Goal: Task Accomplishment & Management: Use online tool/utility

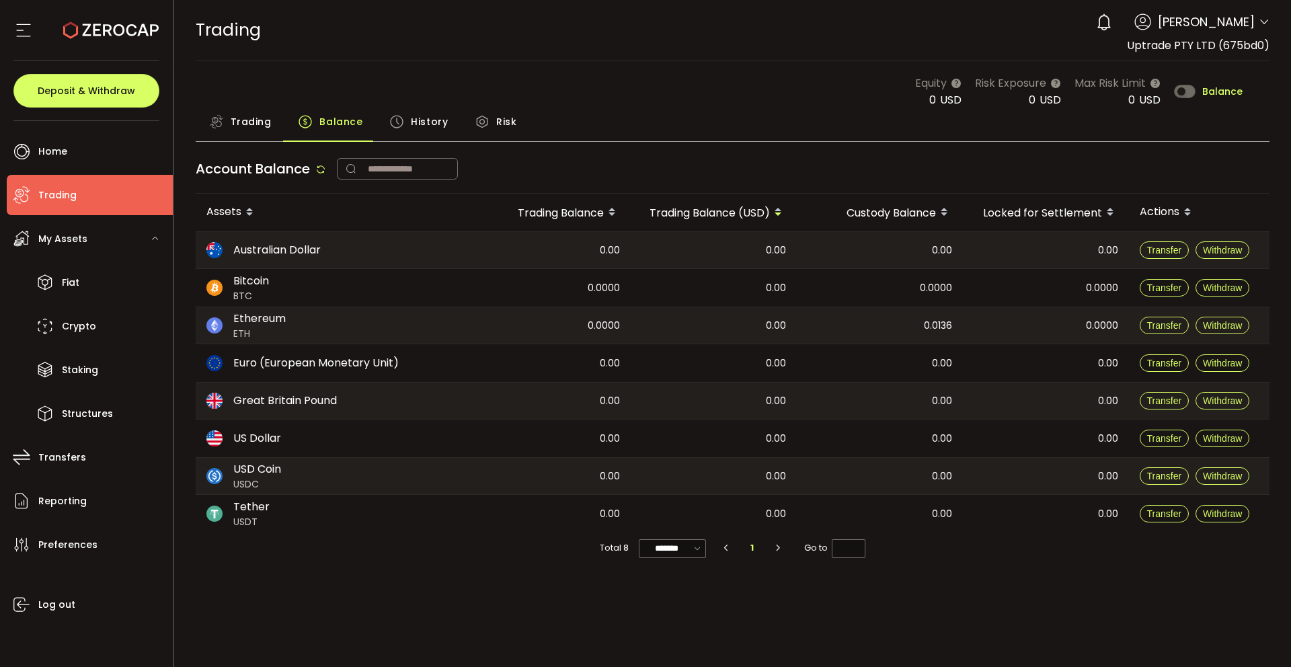
click at [1259, 19] on icon at bounding box center [1264, 22] width 11 height 11
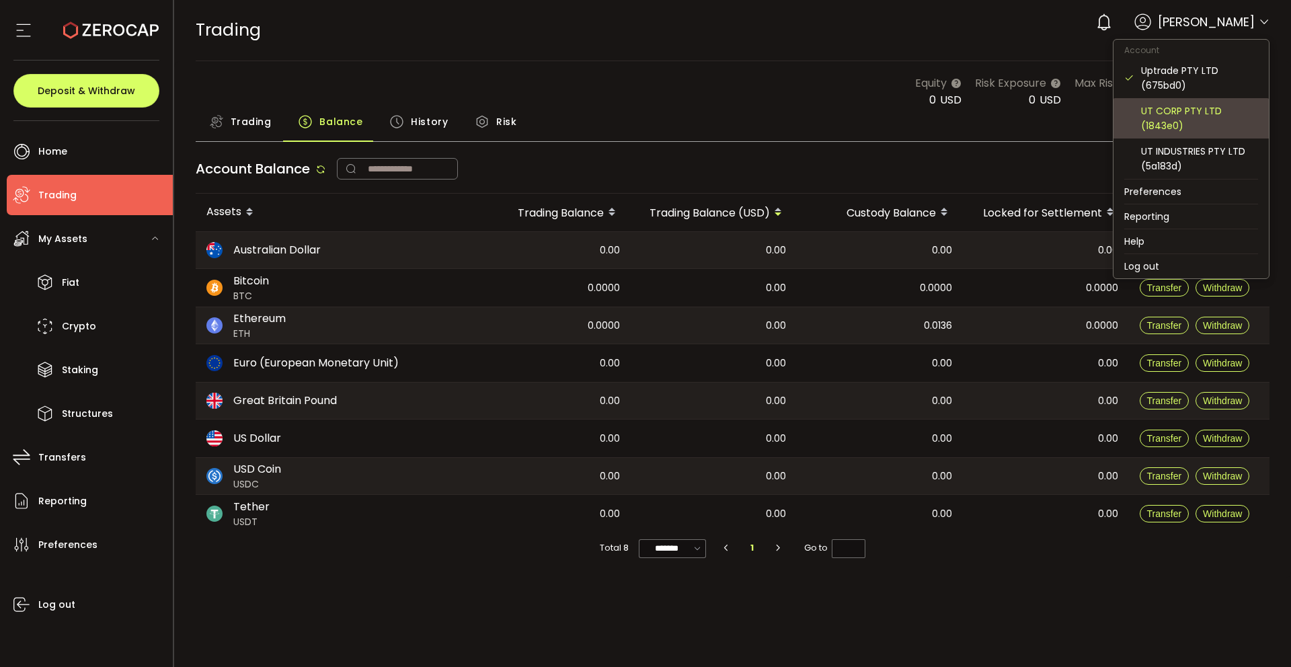
click at [1143, 107] on div "UT CORP PTY LTD (1843e0)" at bounding box center [1199, 119] width 117 height 30
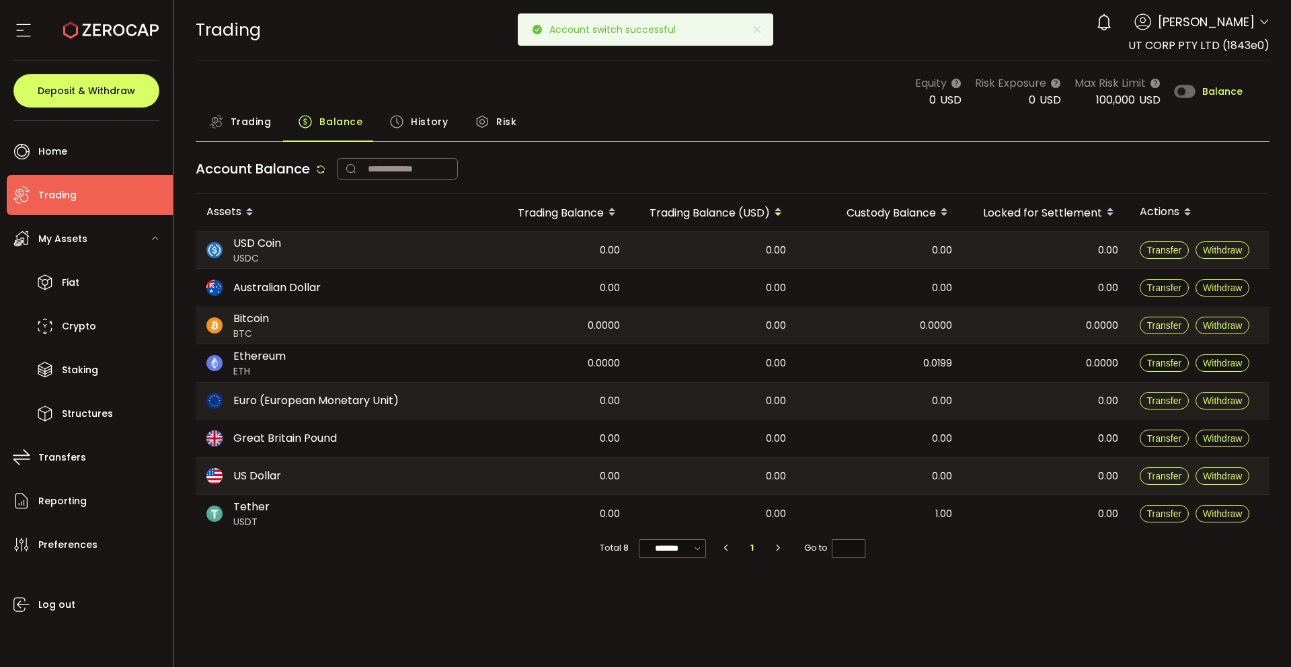
click at [1252, 24] on span "Tobias Pellio" at bounding box center [1206, 22] width 97 height 18
click at [1265, 24] on icon at bounding box center [1264, 22] width 11 height 11
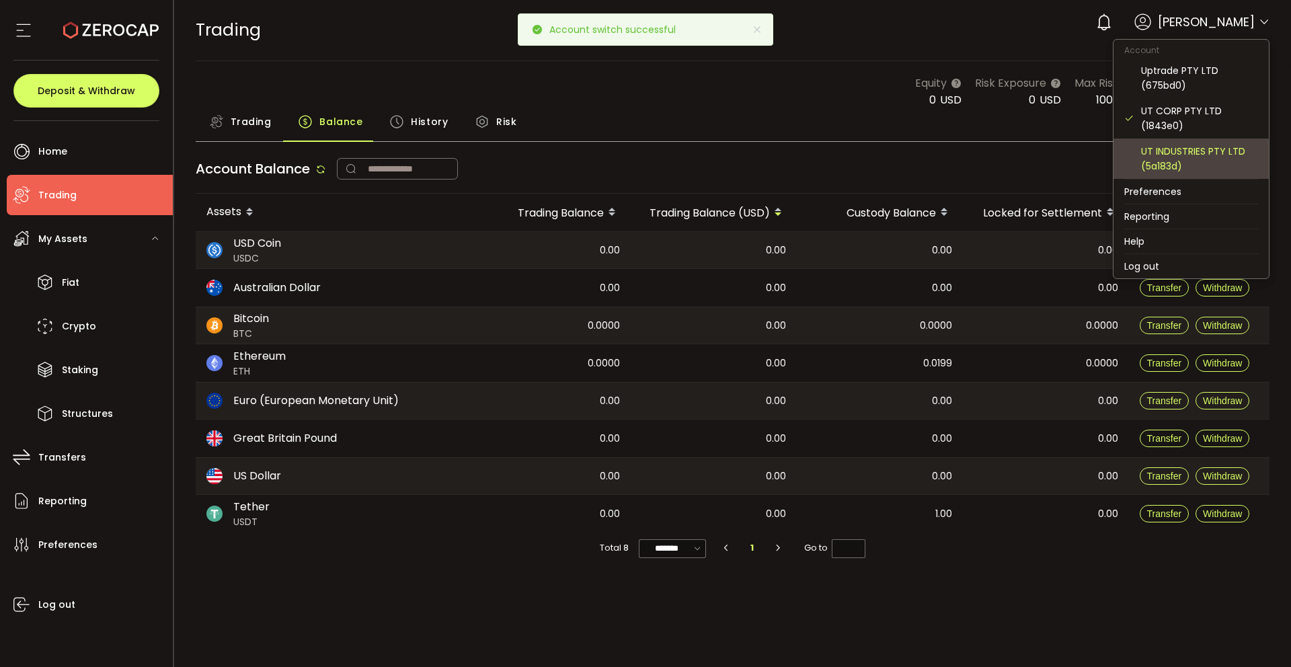
click at [1176, 157] on div "UT INDUSTRIES PTY LTD (5a183d)" at bounding box center [1199, 159] width 117 height 30
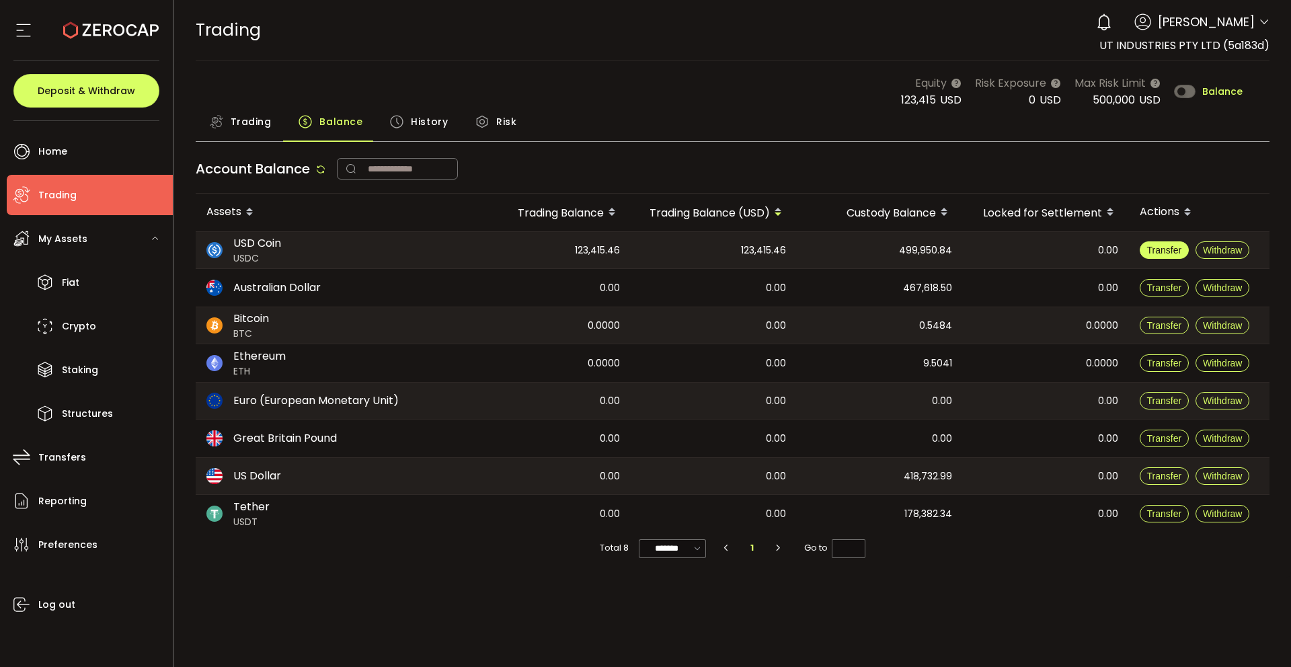
click at [1166, 252] on span "Transfer" at bounding box center [1164, 250] width 35 height 11
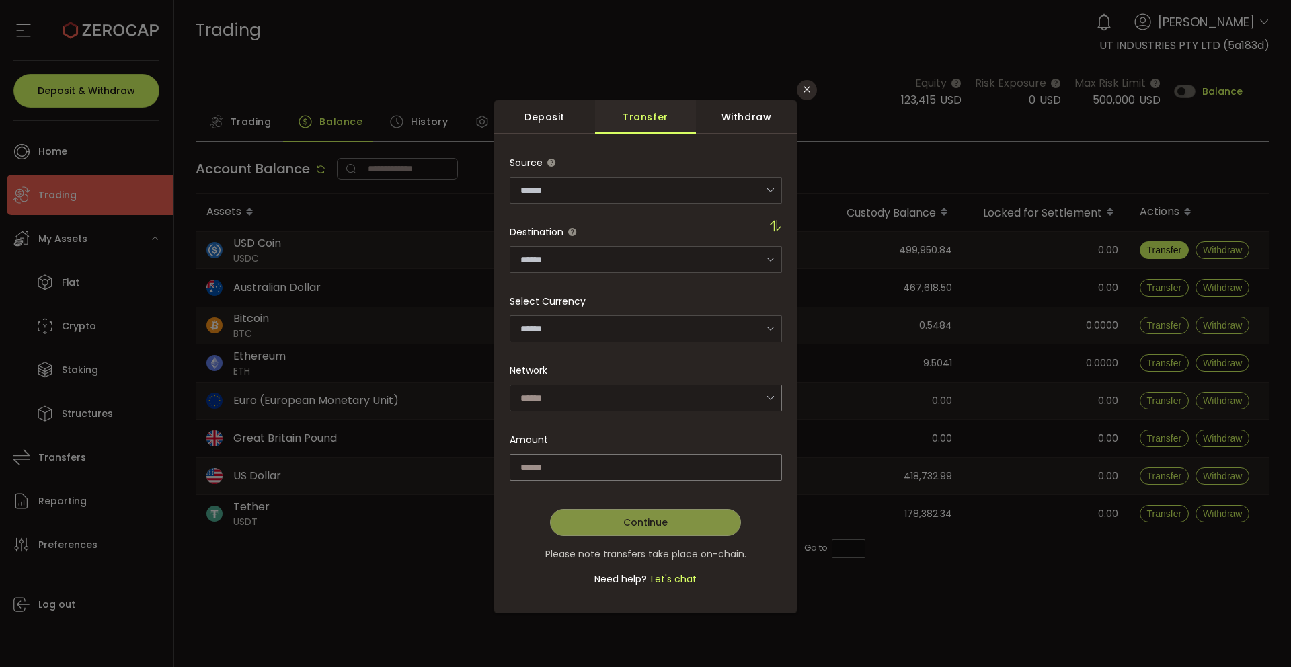
type input "**********"
type input "********"
click at [623, 469] on input "dialog" at bounding box center [646, 467] width 272 height 27
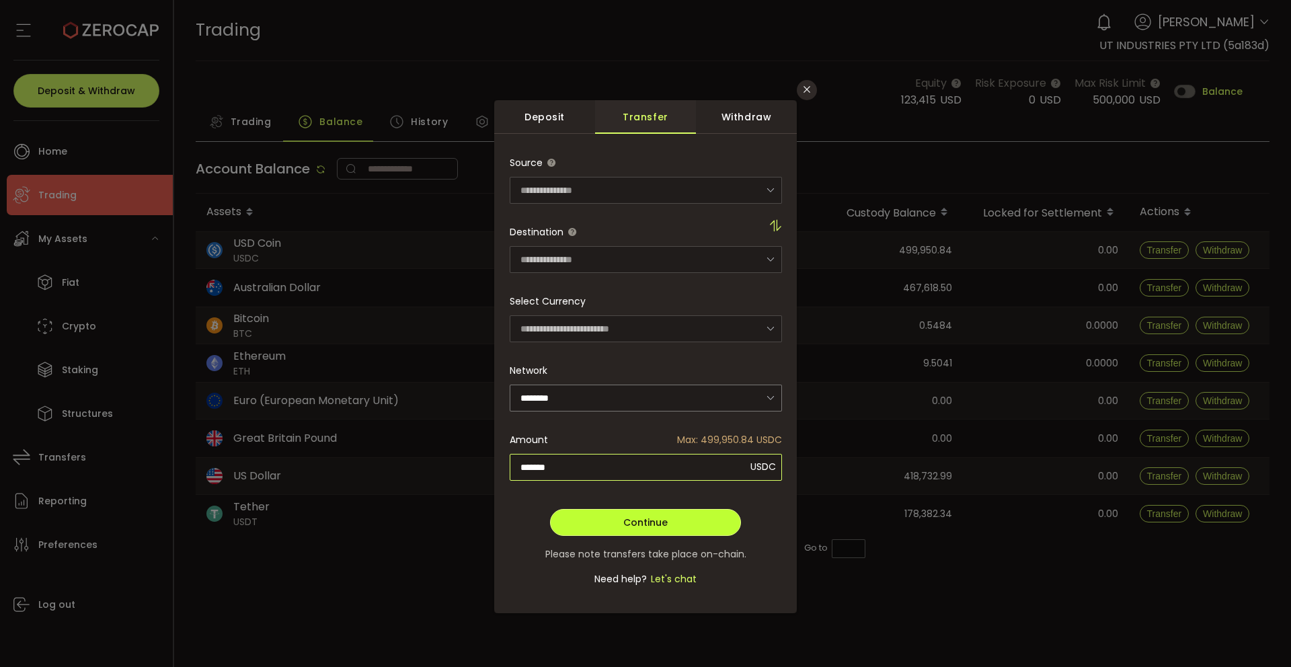
type input "*******"
click at [669, 511] on button "Continue" at bounding box center [645, 522] width 191 height 27
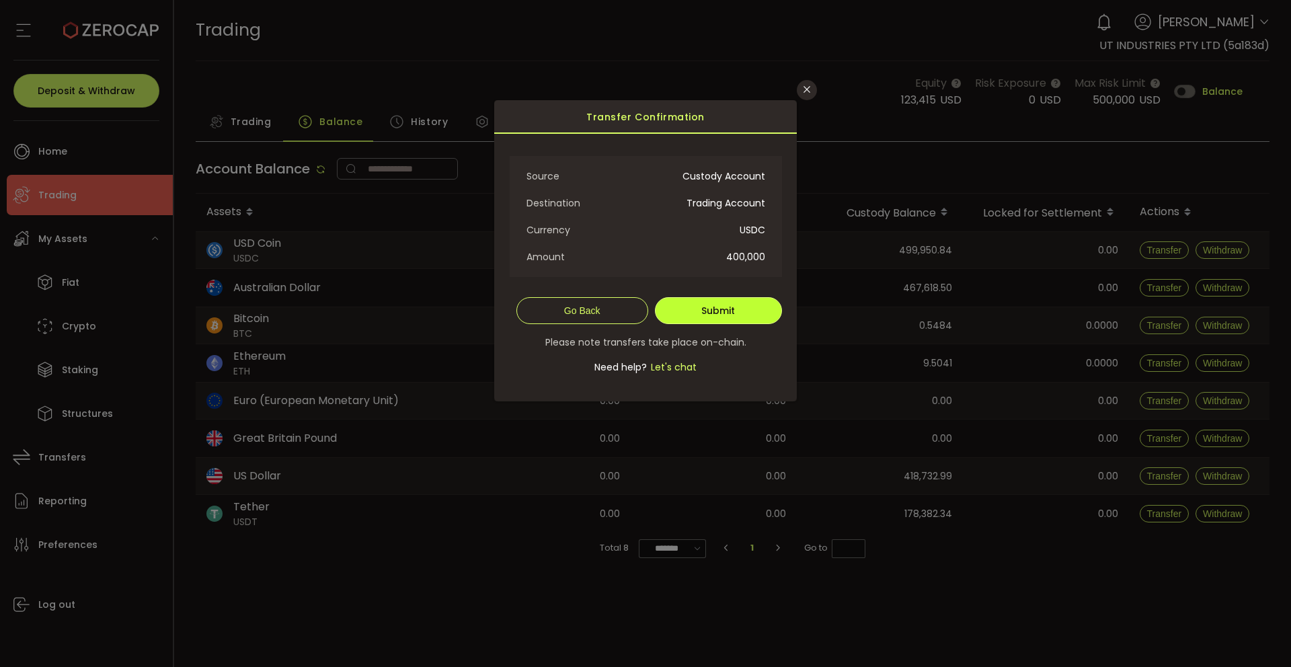
click at [730, 310] on span "Submit" at bounding box center [718, 310] width 34 height 13
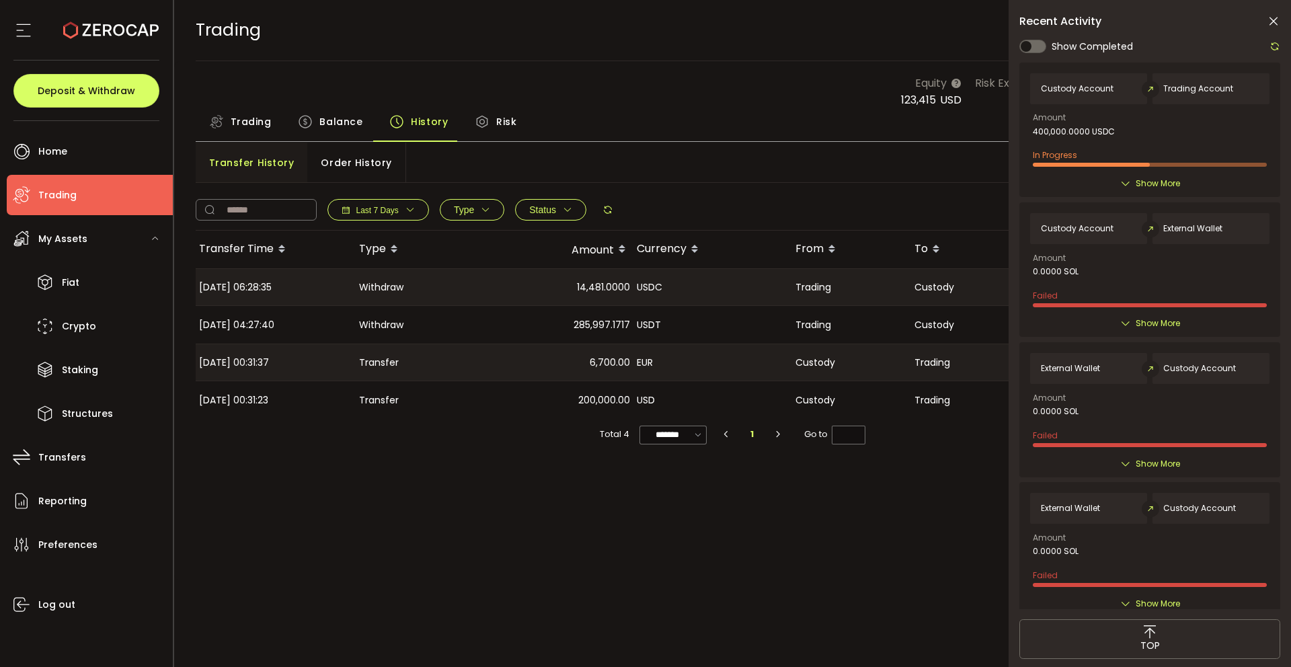
click at [1131, 180] on div "Show More" at bounding box center [1149, 183] width 239 height 13
click at [1141, 183] on span "Show More" at bounding box center [1158, 183] width 44 height 13
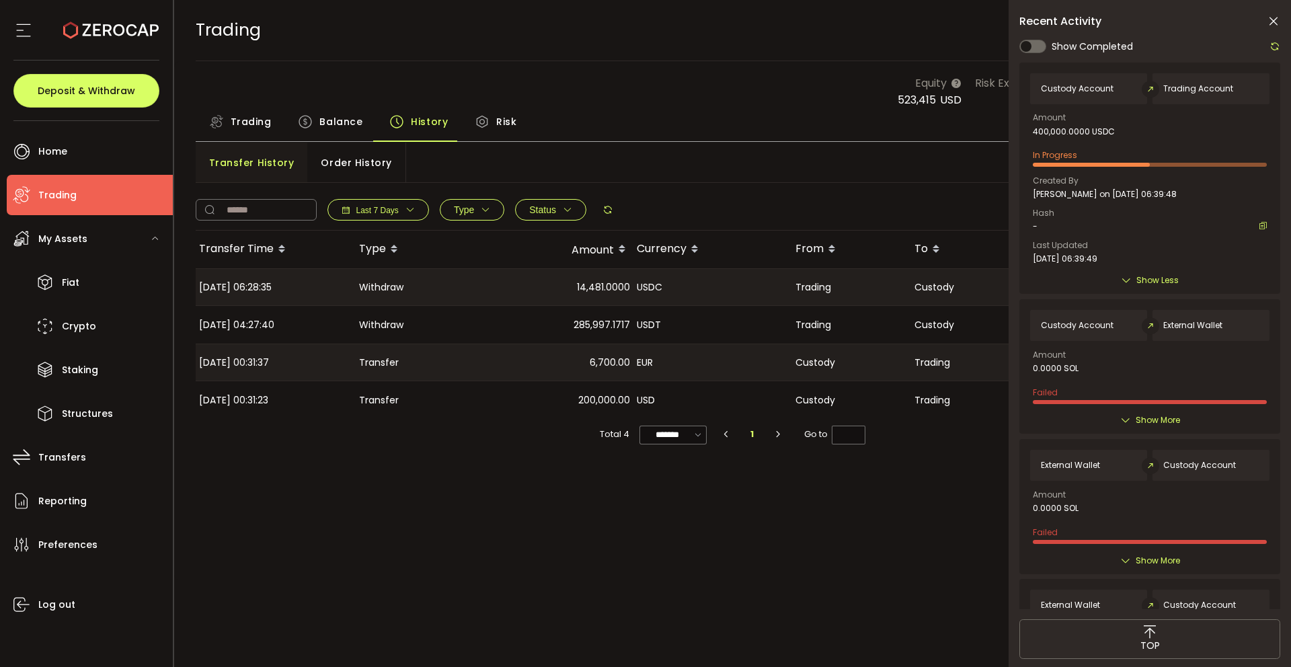
click at [689, 117] on div "Trading Balance History Risk" at bounding box center [733, 125] width 1075 height 34
click at [337, 128] on span "Balance" at bounding box center [340, 121] width 43 height 27
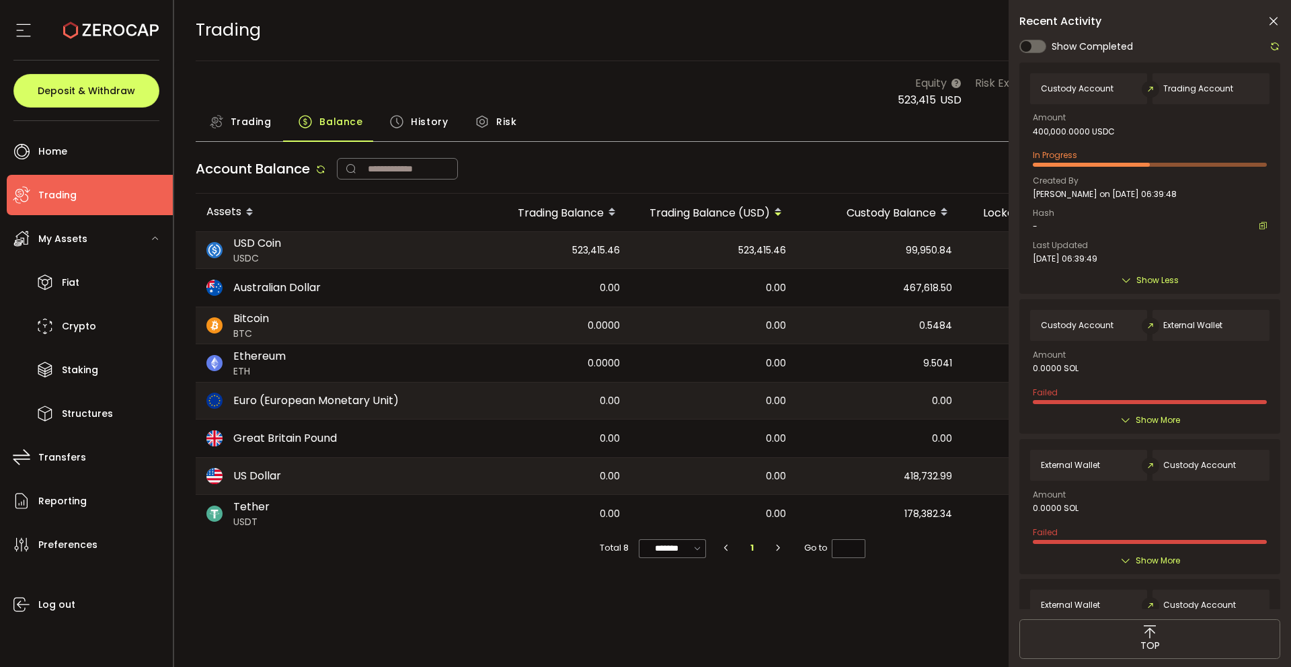
click at [1273, 23] on icon at bounding box center [1273, 21] width 13 height 13
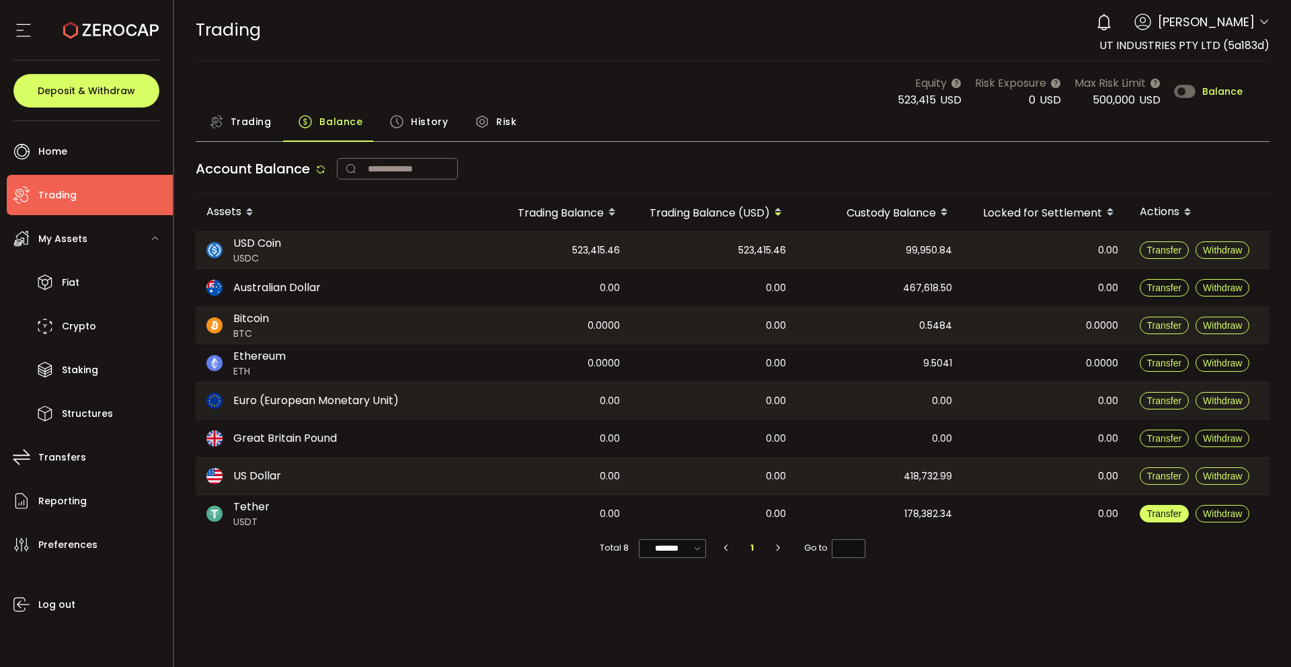
click at [1166, 517] on span "Transfer" at bounding box center [1164, 513] width 35 height 11
type input "**********"
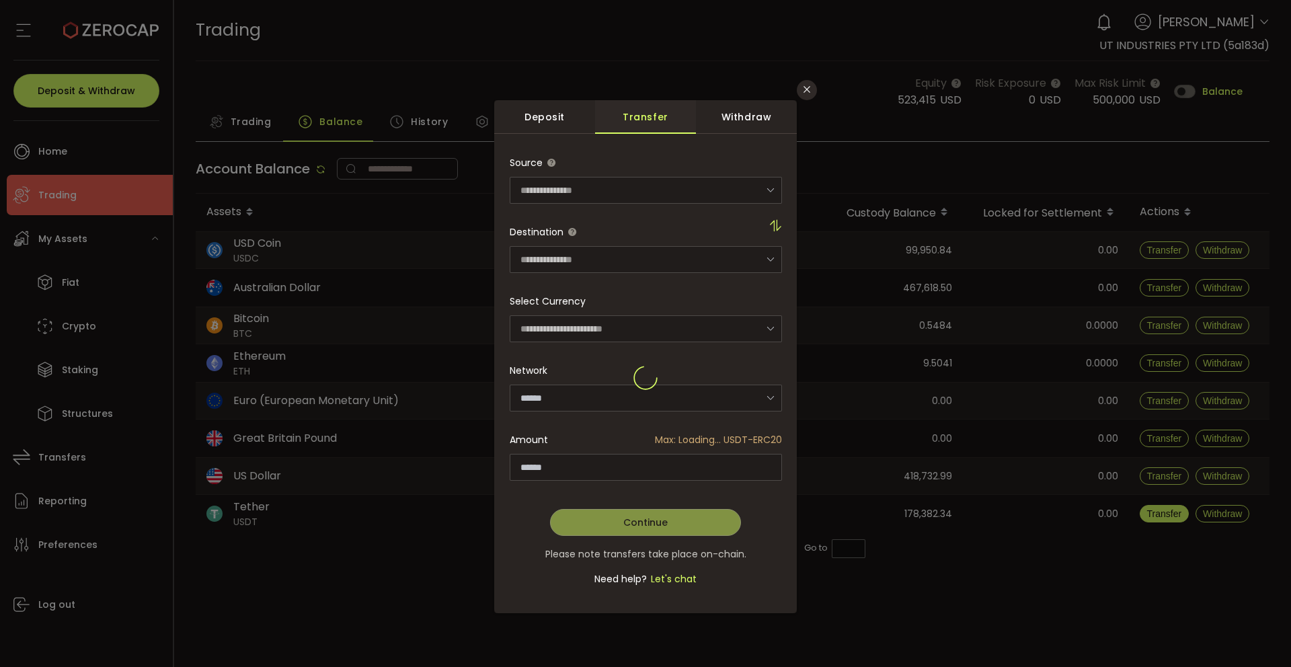
type input "********"
click at [687, 467] on div "dialog" at bounding box center [646, 378] width 272 height 458
type input "**********"
click at [689, 467] on span "Send Max" at bounding box center [688, 466] width 49 height 27
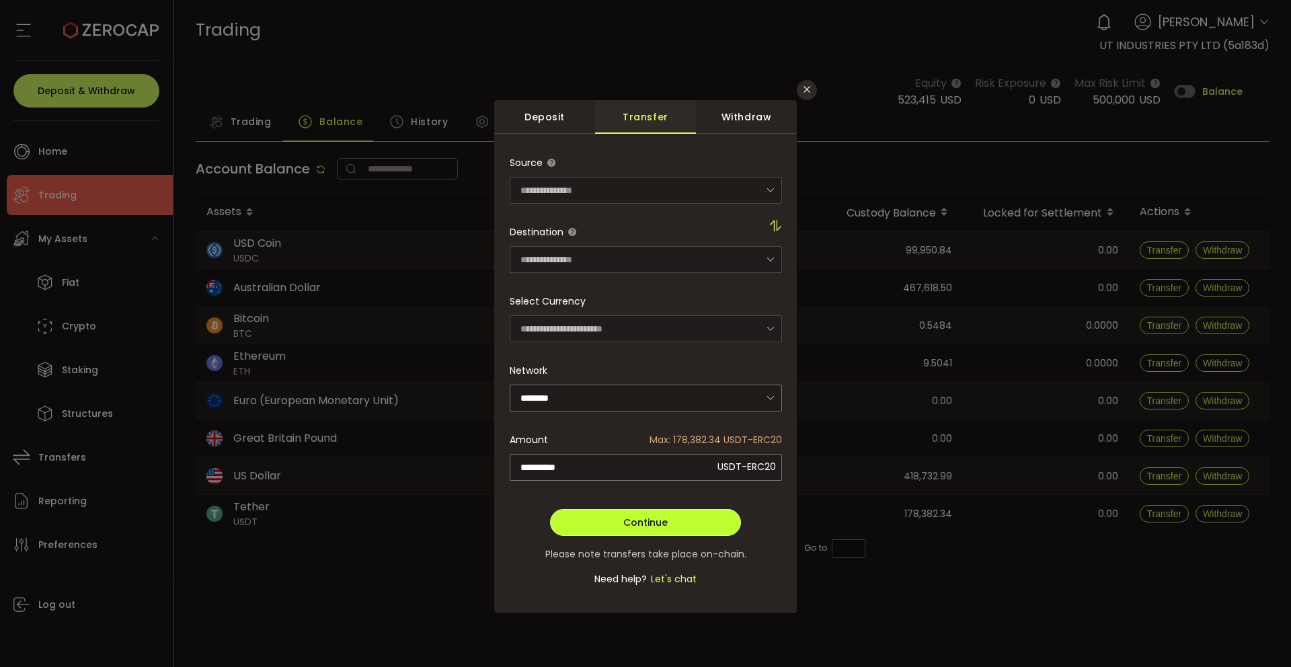
click at [652, 522] on span "Continue" at bounding box center [645, 522] width 44 height 13
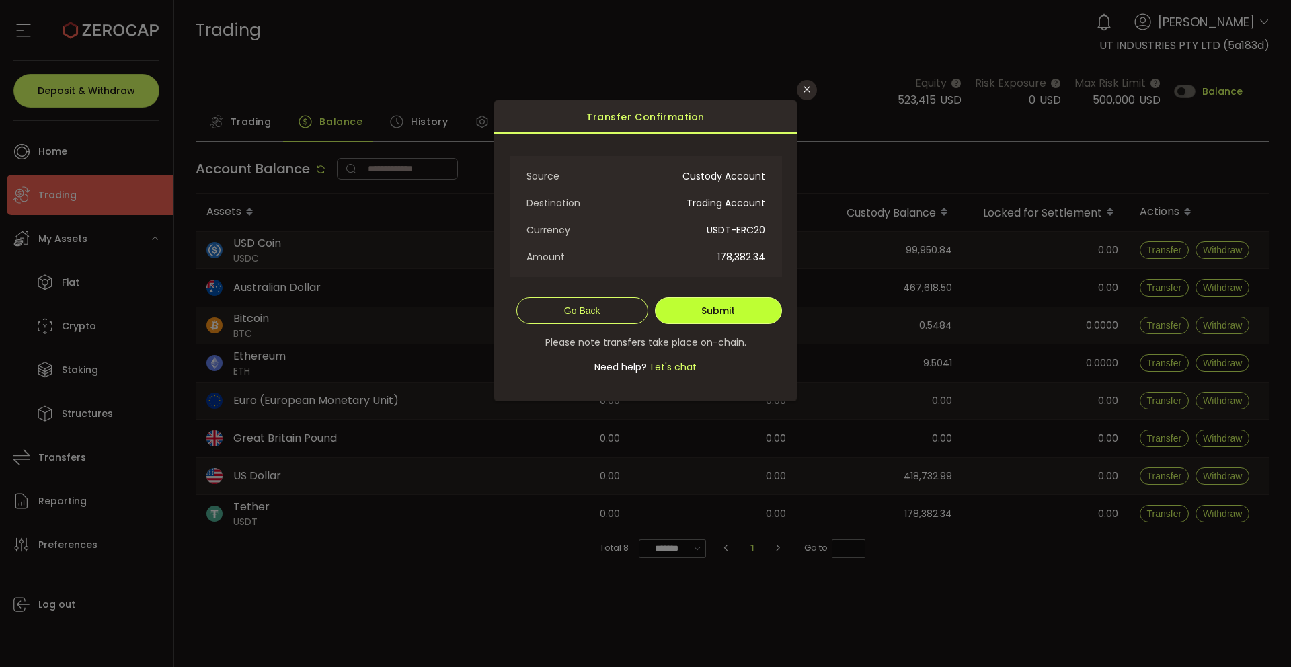
click at [718, 305] on span "Submit" at bounding box center [718, 310] width 34 height 13
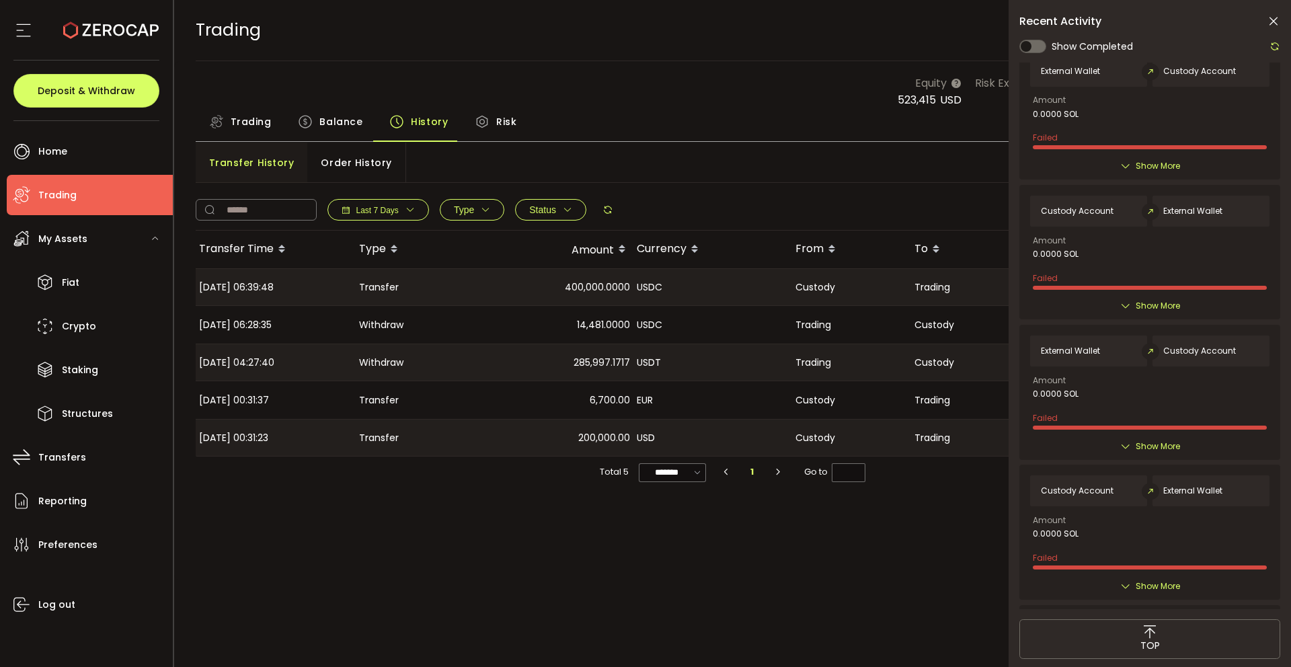
scroll to position [1952, 0]
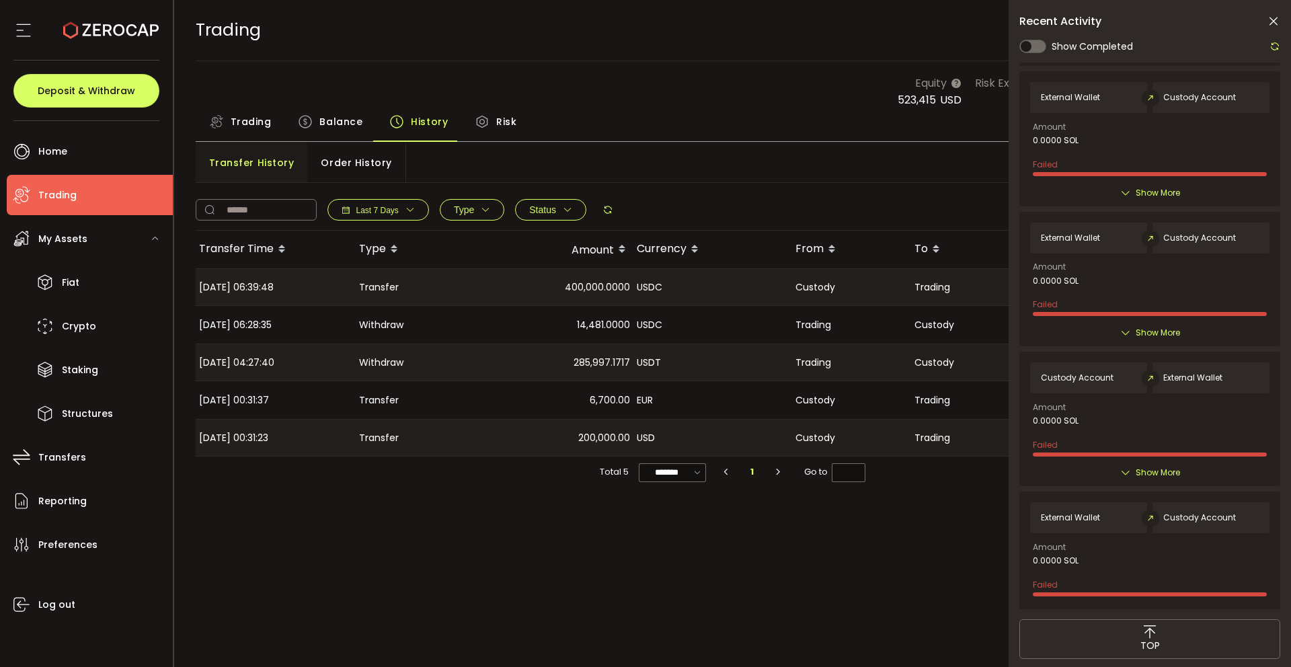
click at [504, 543] on div "Transfer Time Type Amount Currency From To Status Actions 2025-09-17 06:39:48 T…" at bounding box center [733, 399] width 1075 height 336
click at [779, 30] on div "TRADING Buy Power $0.00 USD Trading Trading Your verification is pending 1 Tobi…" at bounding box center [733, 30] width 1075 height 61
click at [1272, 21] on icon at bounding box center [1273, 21] width 13 height 13
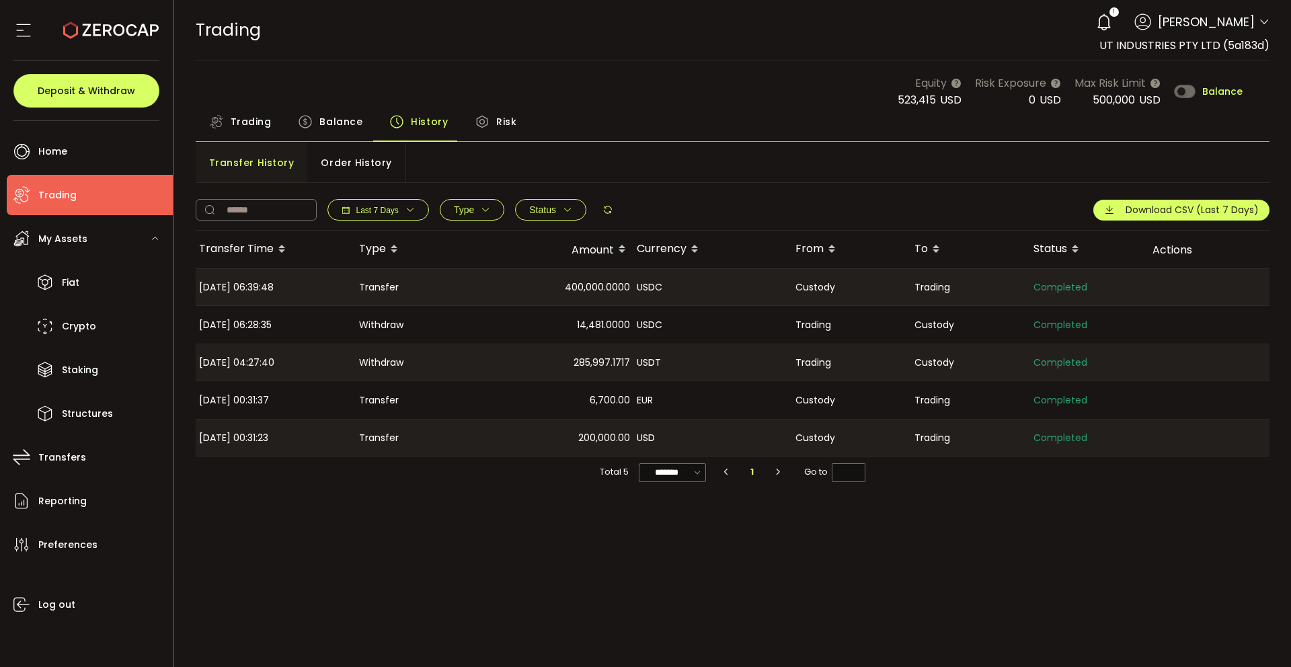
click at [321, 120] on span "Balance" at bounding box center [340, 121] width 43 height 27
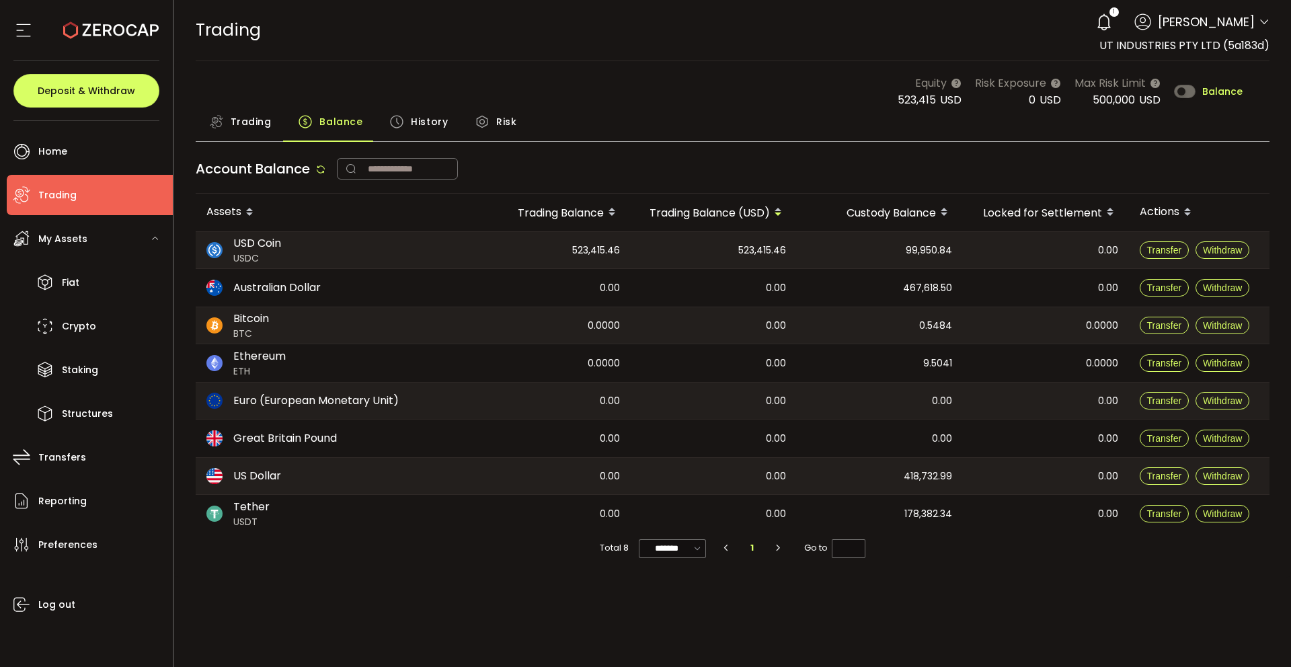
click at [935, 322] on span "0.5484" at bounding box center [935, 325] width 33 height 15
